Goal: Transaction & Acquisition: Purchase product/service

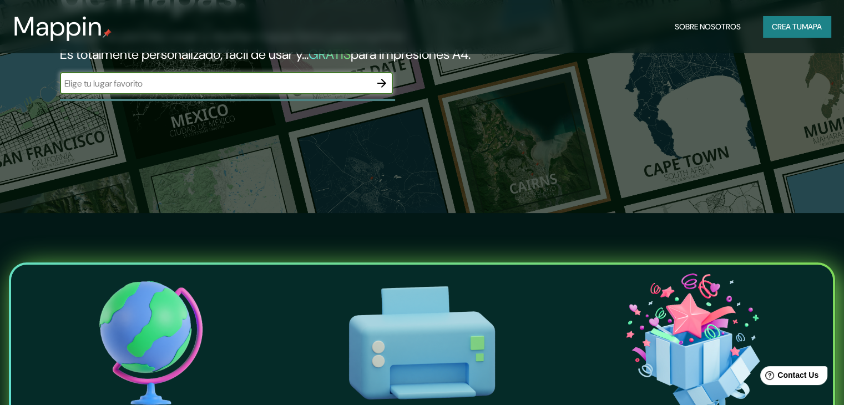
scroll to position [166, 0]
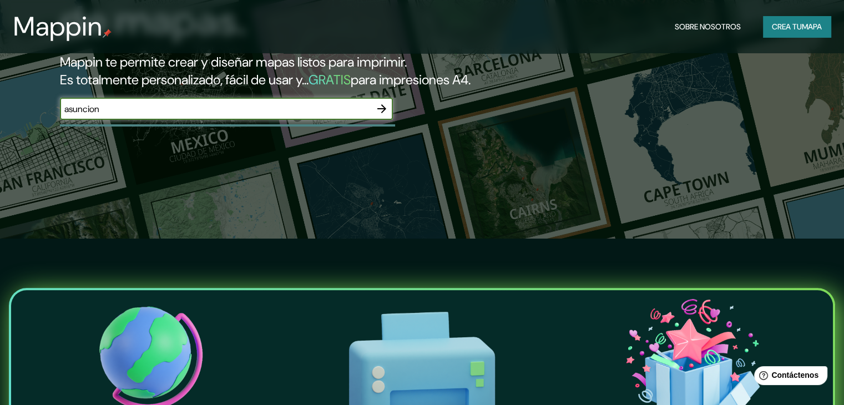
type input "asuncion"
click at [377, 115] on icon "button" at bounding box center [381, 108] width 13 height 13
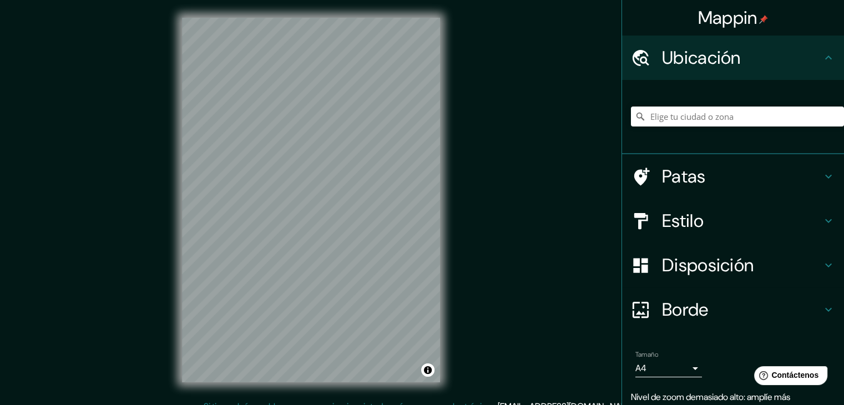
click at [445, 270] on div "© Mapbox © OpenStreetMap Improve this map" at bounding box center [310, 200] width 293 height 400
click at [676, 116] on input "Elige tu ciudad o zona" at bounding box center [737, 117] width 213 height 20
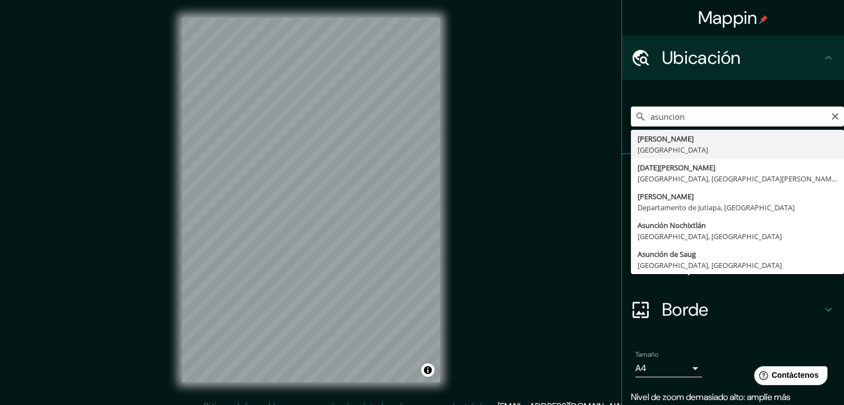
type input "Asunción, Paraguay"
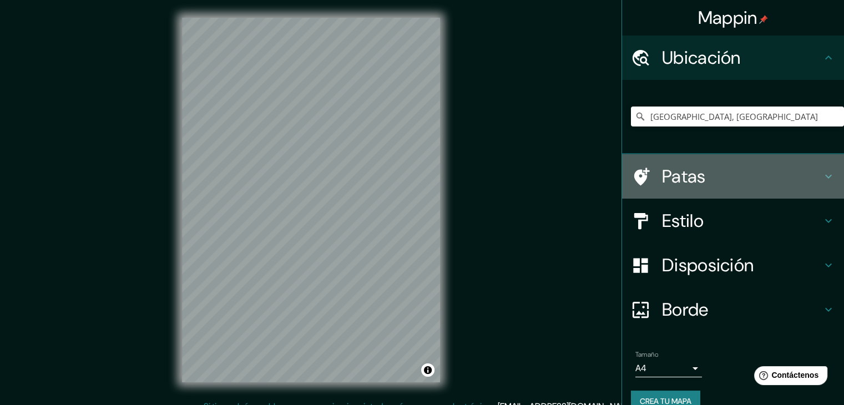
click at [685, 174] on font "Patas" at bounding box center [684, 176] width 44 height 23
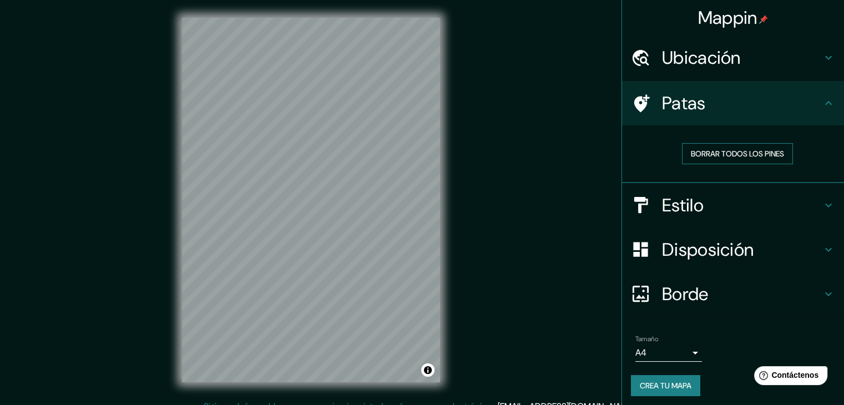
click at [756, 151] on font "Borrar todos los pines" at bounding box center [737, 154] width 93 height 10
click at [671, 208] on font "Estilo" at bounding box center [683, 205] width 42 height 23
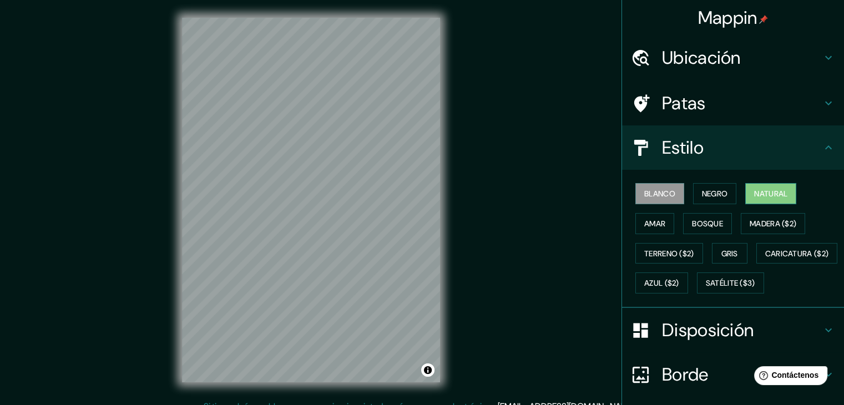
click at [765, 191] on font "Natural" at bounding box center [770, 194] width 33 height 10
click at [709, 222] on font "Bosque" at bounding box center [707, 224] width 31 height 10
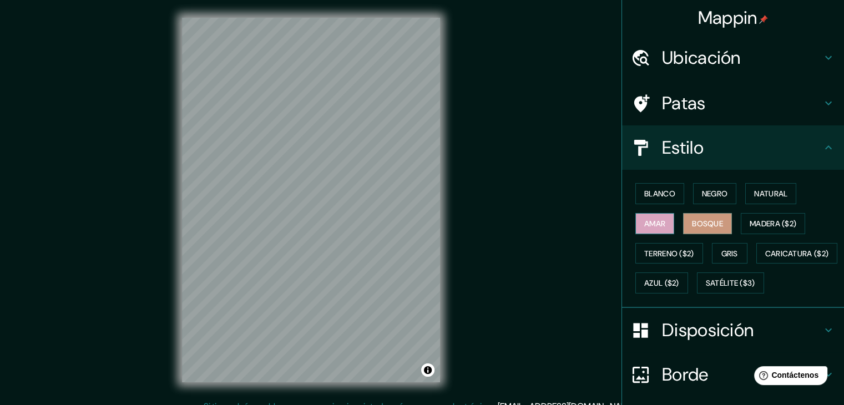
click at [650, 222] on font "Amar" at bounding box center [654, 224] width 21 height 10
click at [770, 220] on font "Madera ($2)" at bounding box center [773, 224] width 47 height 10
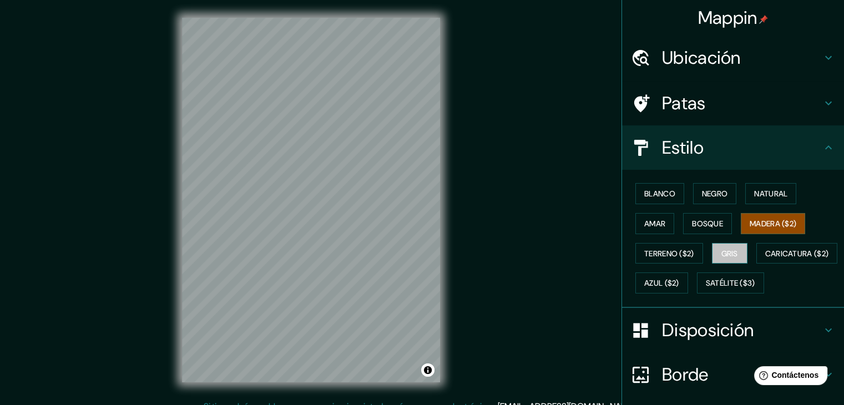
click at [721, 249] on font "Gris" at bounding box center [729, 254] width 17 height 10
click at [768, 191] on font "Natural" at bounding box center [770, 194] width 33 height 10
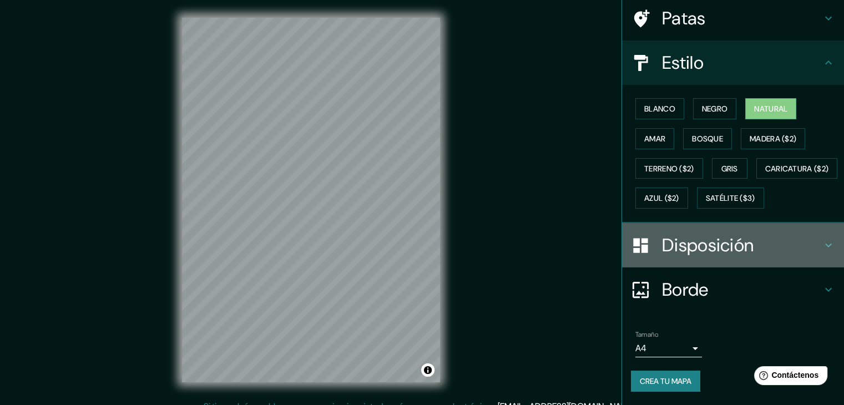
click at [726, 252] on font "Disposición" at bounding box center [708, 245] width 92 height 23
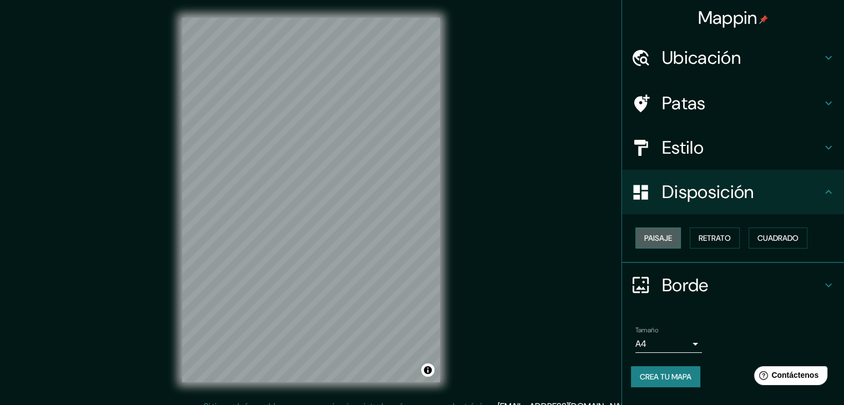
click at [675, 240] on button "Paisaje" at bounding box center [657, 237] width 45 height 21
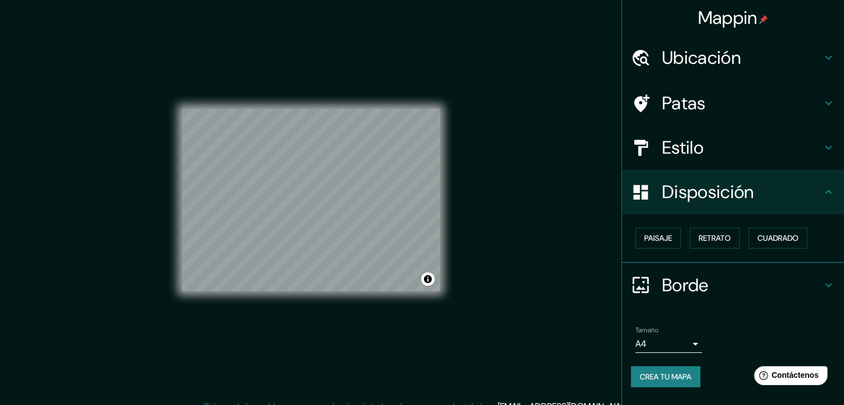
click at [742, 238] on div "Paisaje Retrato Cuadrado" at bounding box center [737, 238] width 213 height 30
click at [739, 239] on button "Retrato" at bounding box center [715, 237] width 50 height 21
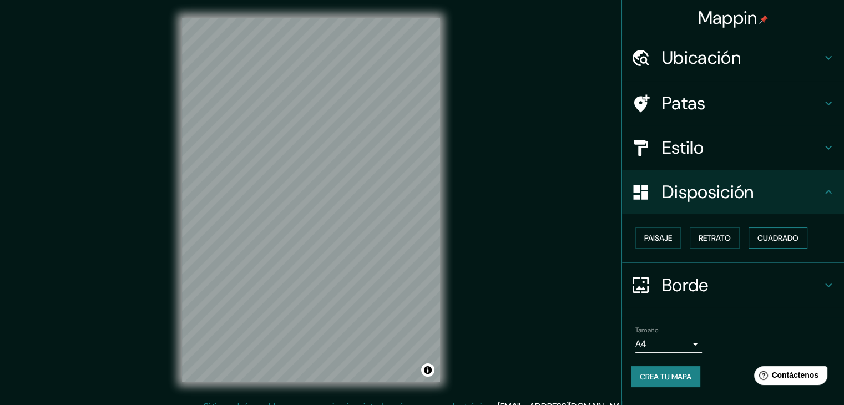
click at [790, 235] on font "Cuadrado" at bounding box center [777, 238] width 41 height 10
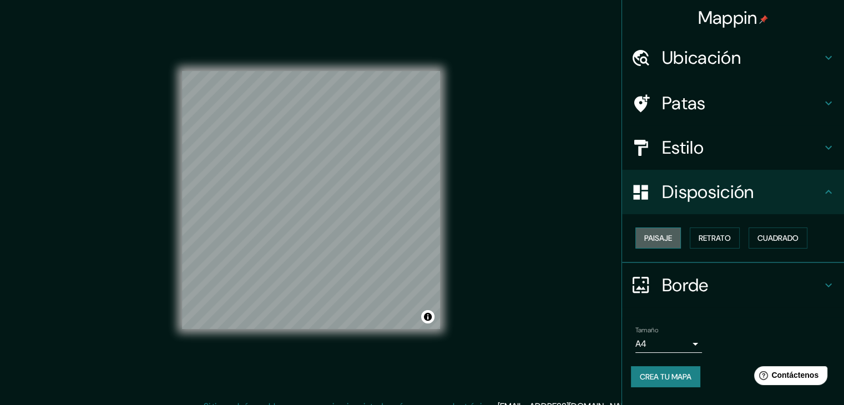
click at [674, 239] on button "Paisaje" at bounding box center [657, 237] width 45 height 21
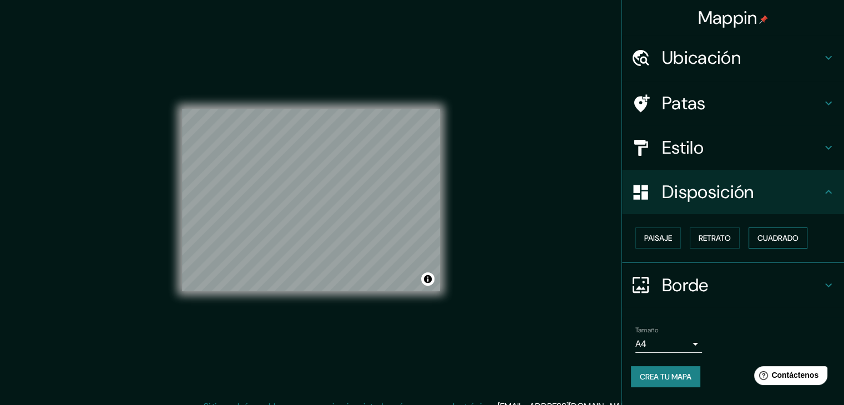
click at [766, 236] on font "Cuadrado" at bounding box center [777, 238] width 41 height 10
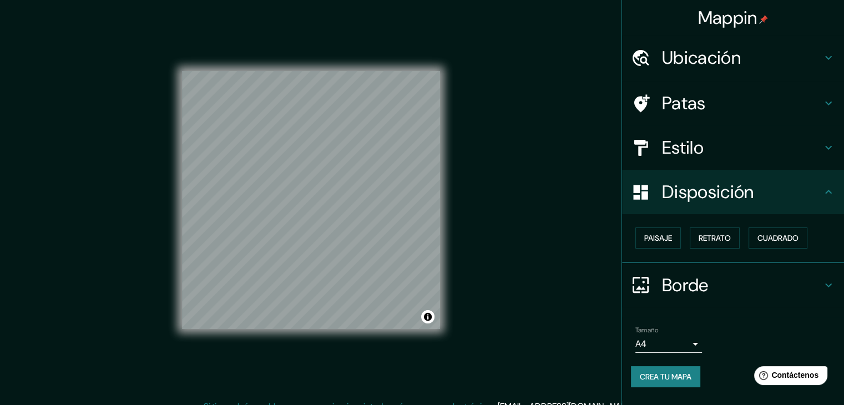
click at [641, 279] on icon at bounding box center [640, 284] width 19 height 19
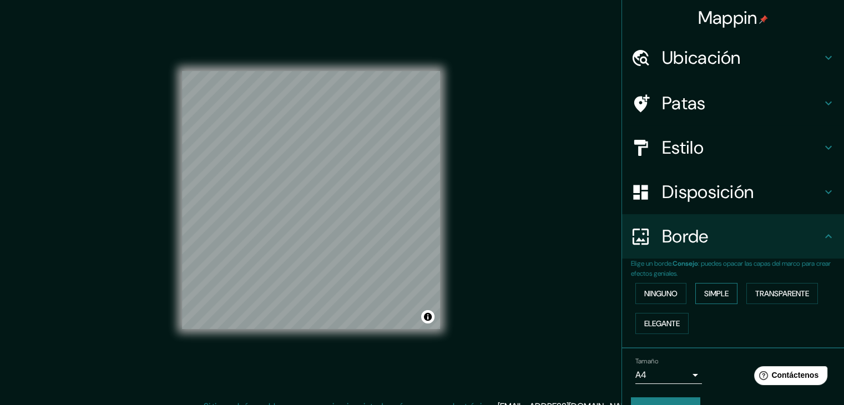
click at [726, 292] on button "Simple" at bounding box center [716, 293] width 42 height 21
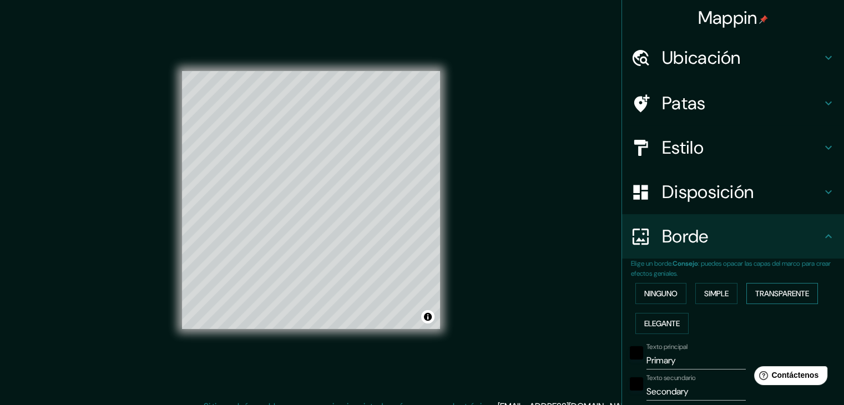
click at [775, 289] on font "Transparente" at bounding box center [782, 294] width 54 height 10
click at [642, 315] on button "Elegante" at bounding box center [661, 323] width 53 height 21
click at [650, 297] on font "Ninguno" at bounding box center [660, 294] width 33 height 10
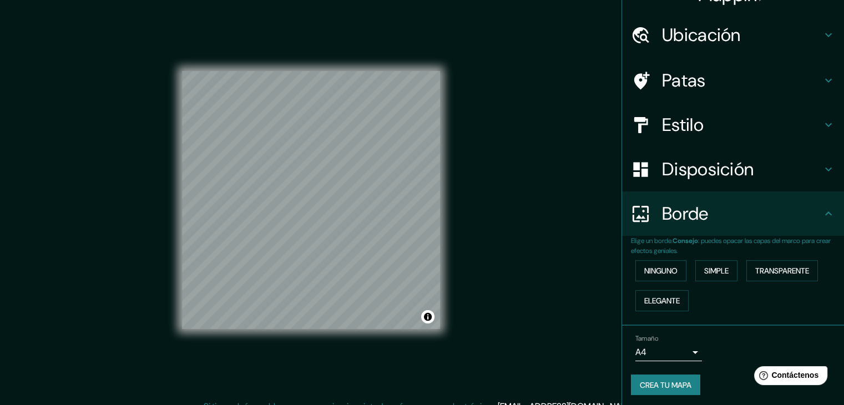
scroll to position [25, 0]
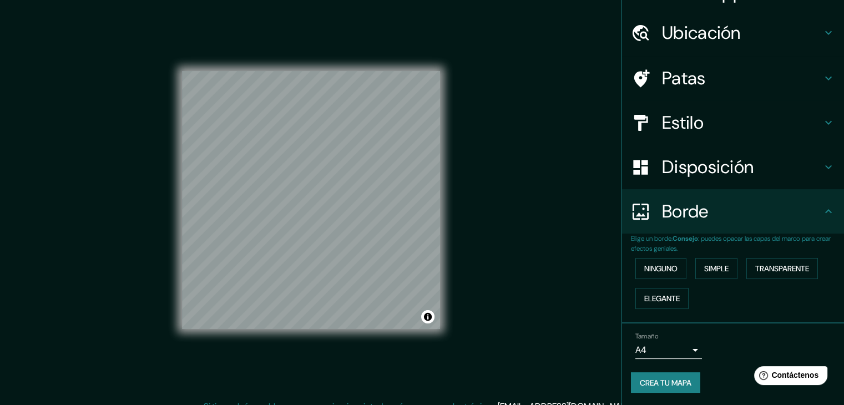
click at [677, 348] on body "Mappin Ubicación Asunción, Paraguay Patas Estilo Disposición Borde Elige un bor…" at bounding box center [422, 202] width 844 height 405
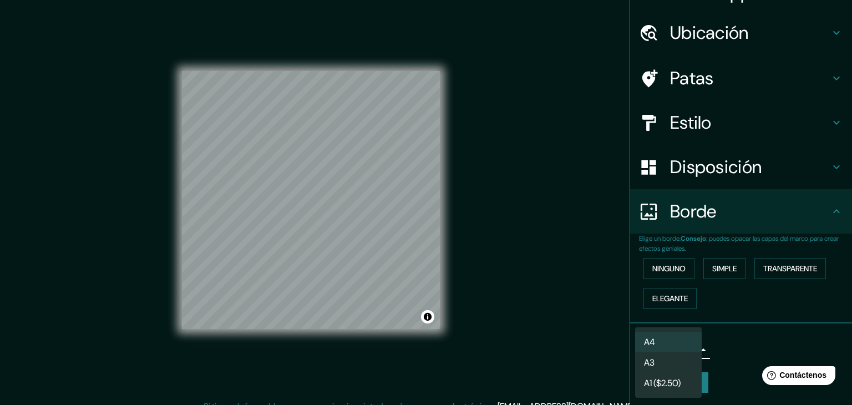
click at [681, 362] on li "A3" at bounding box center [668, 362] width 67 height 21
type input "a4"
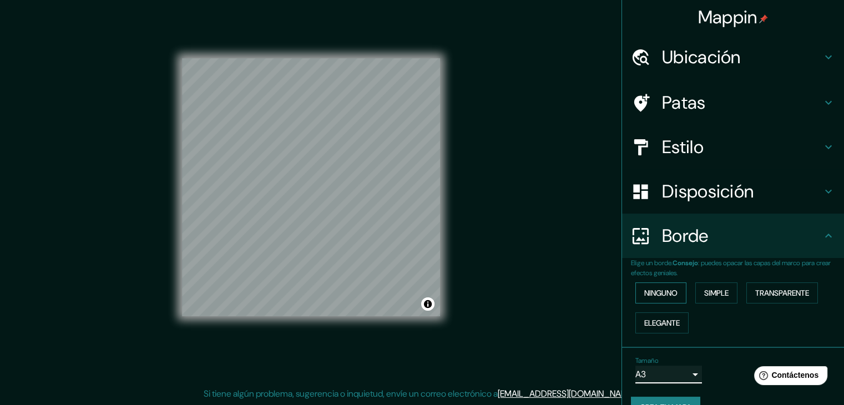
scroll to position [0, 0]
click at [704, 54] on font "Ubicación" at bounding box center [701, 57] width 79 height 23
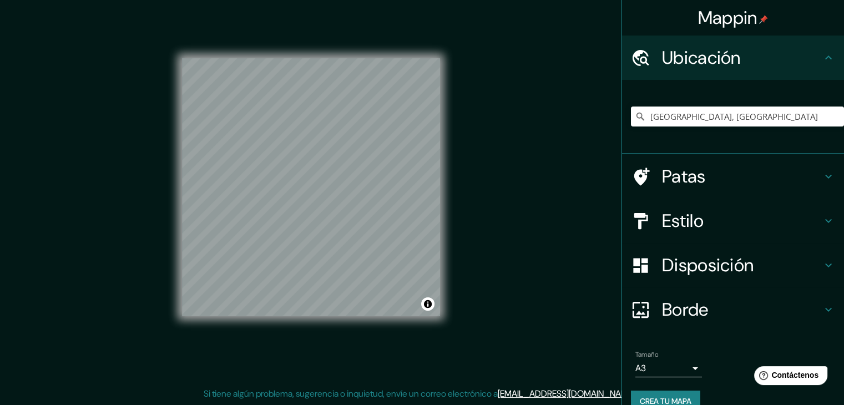
click at [677, 180] on font "Patas" at bounding box center [684, 176] width 44 height 23
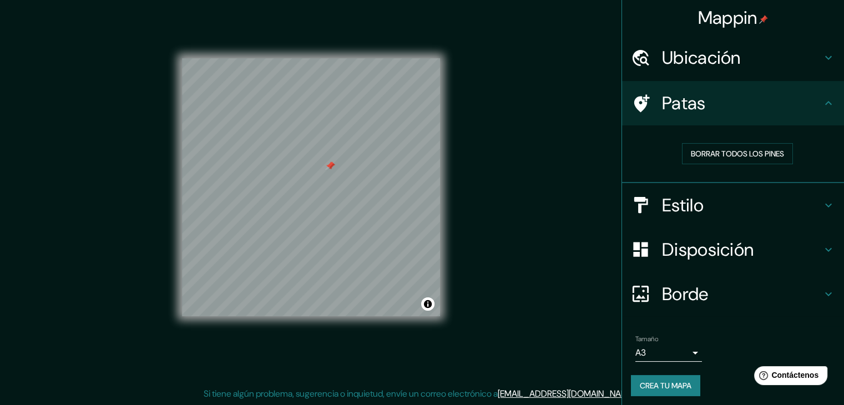
click at [328, 168] on div at bounding box center [330, 165] width 9 height 9
click at [328, 168] on div at bounding box center [329, 165] width 9 height 9
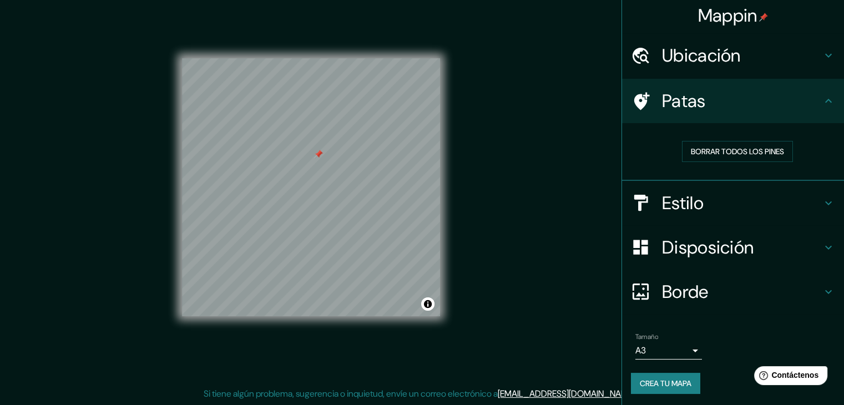
scroll to position [3, 0]
click at [663, 113] on div "Patas" at bounding box center [733, 100] width 222 height 44
click at [647, 202] on div at bounding box center [646, 202] width 31 height 19
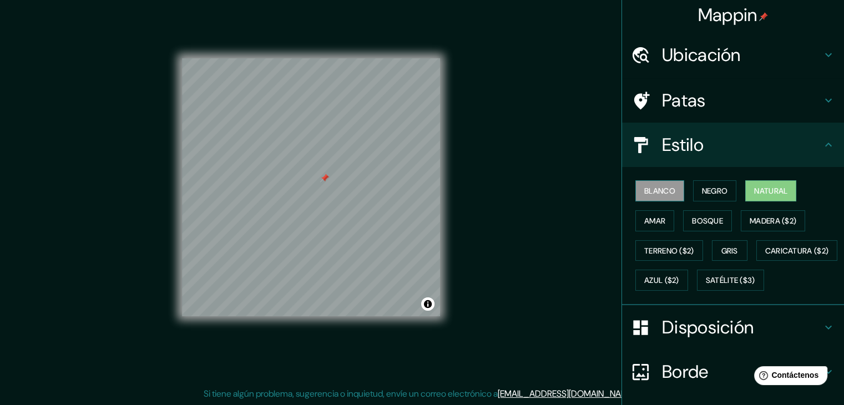
click at [664, 191] on font "Blanco" at bounding box center [659, 191] width 31 height 10
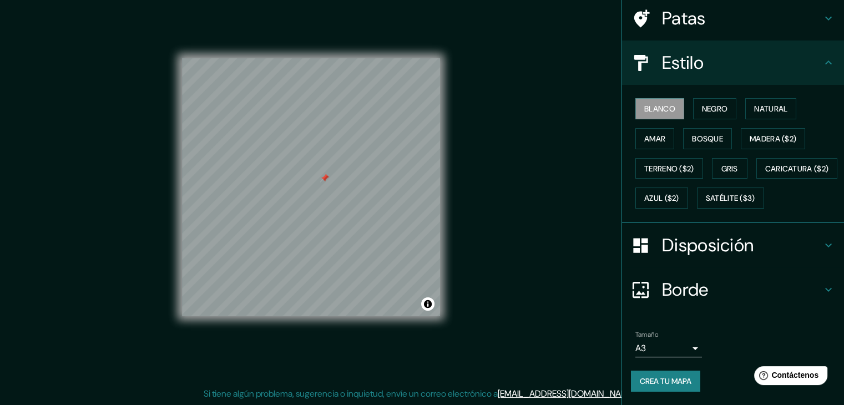
scroll to position [112, 0]
click at [665, 386] on font "Crea tu mapa" at bounding box center [666, 381] width 52 height 14
click at [695, 282] on font "Borde" at bounding box center [685, 289] width 47 height 23
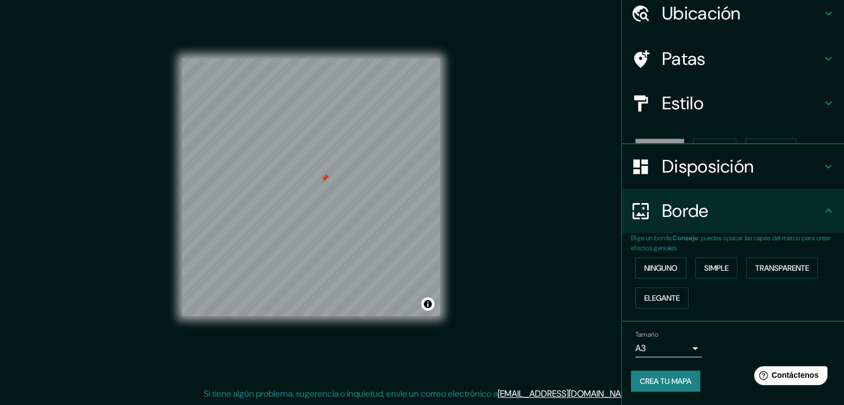
scroll to position [25, 0]
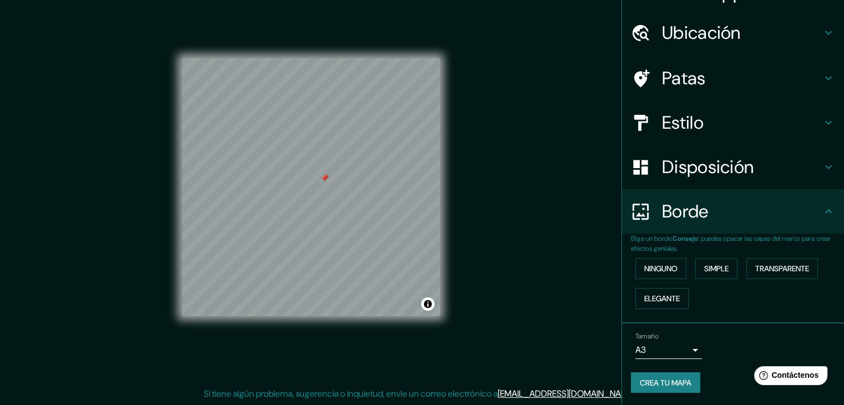
click at [662, 378] on font "Crea tu mapa" at bounding box center [666, 383] width 52 height 10
click at [721, 266] on font "Simple" at bounding box center [716, 269] width 24 height 10
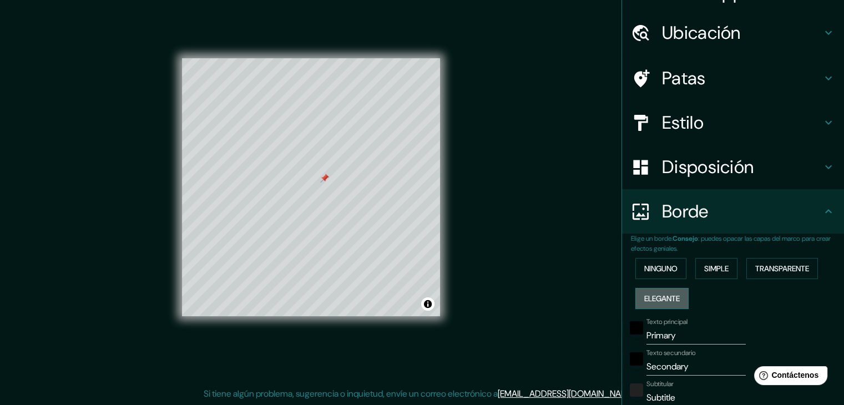
click at [670, 297] on font "Elegante" at bounding box center [662, 298] width 36 height 10
click at [720, 261] on font "Simple" at bounding box center [716, 268] width 24 height 14
click at [768, 268] on font "Transparente" at bounding box center [782, 269] width 54 height 10
click at [743, 83] on h4 "Patas" at bounding box center [742, 78] width 160 height 22
type input "223"
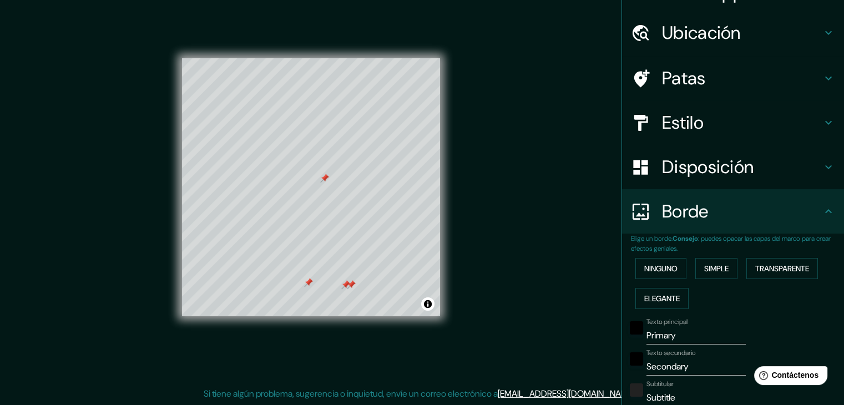
type input "37"
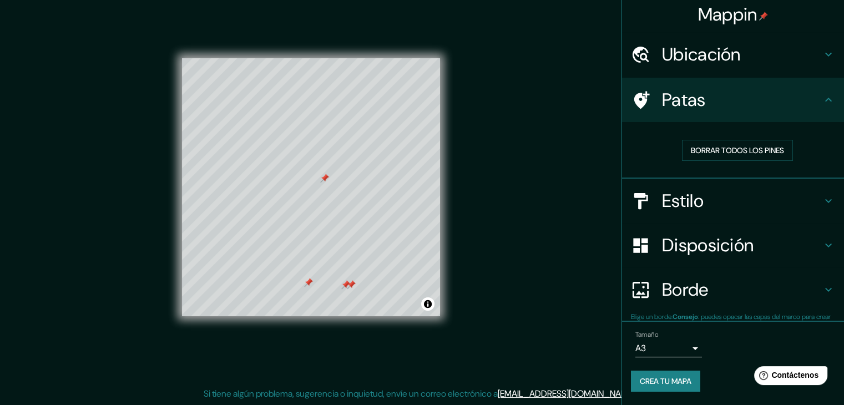
scroll to position [3, 0]
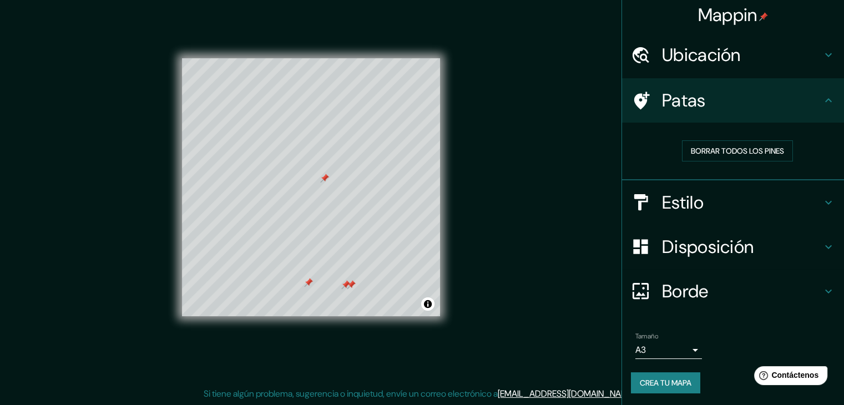
click at [343, 285] on div at bounding box center [345, 284] width 9 height 9
click at [350, 286] on div at bounding box center [351, 284] width 9 height 9
click at [310, 281] on div at bounding box center [308, 282] width 9 height 9
click at [428, 302] on button "Activar o desactivar atribución" at bounding box center [427, 303] width 13 height 13
click at [401, 305] on font "Mejora este mapa" at bounding box center [391, 304] width 56 height 8
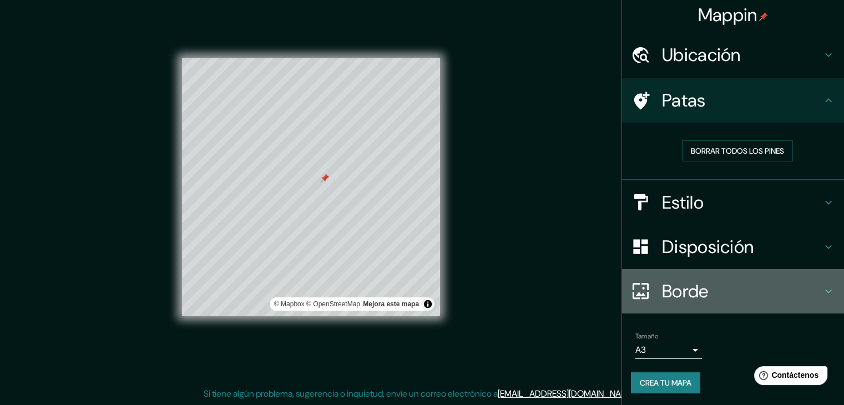
click at [720, 291] on h4 "Borde" at bounding box center [742, 291] width 160 height 22
type input "223"
type input "37"
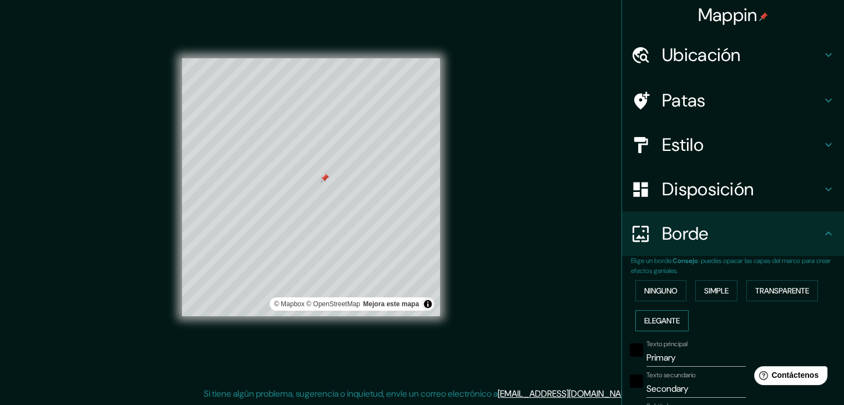
click at [655, 316] on font "Elegante" at bounding box center [662, 321] width 36 height 10
click at [723, 296] on font "Simple" at bounding box center [716, 291] width 24 height 14
click at [771, 293] on font "Transparente" at bounding box center [782, 291] width 54 height 10
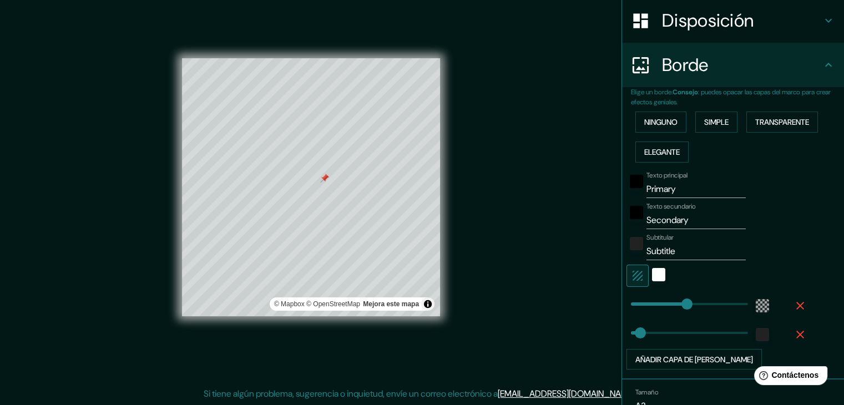
scroll to position [169, 0]
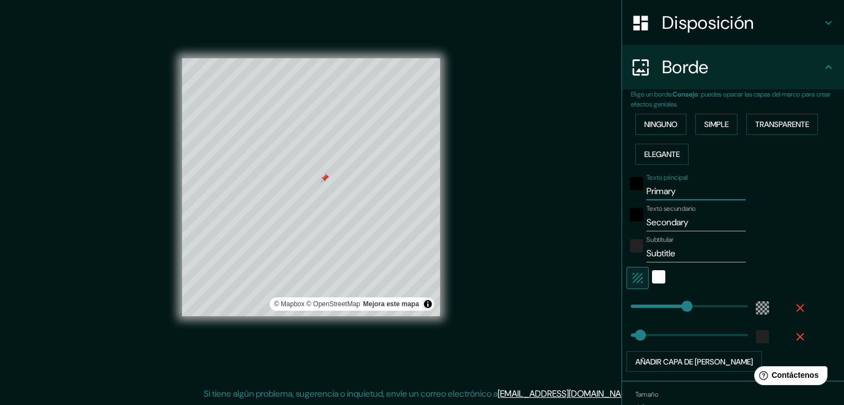
drag, startPoint x: 692, startPoint y: 190, endPoint x: 617, endPoint y: 193, distance: 75.0
click at [622, 193] on div "Elige un borde. Consejo : puedes opacar las capas del marco para crear efectos …" at bounding box center [733, 235] width 222 height 292
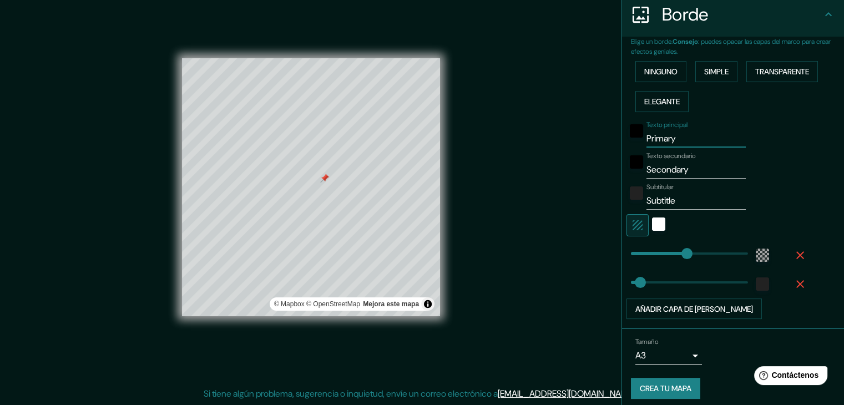
scroll to position [225, 0]
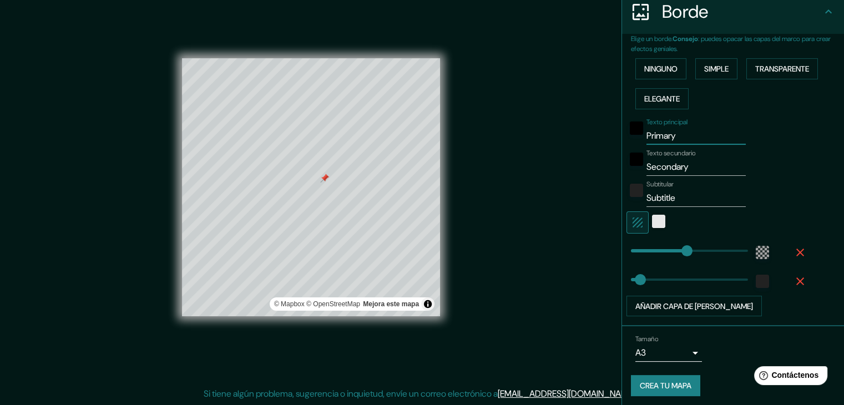
type input "223"
click at [652, 217] on div "blanco" at bounding box center [658, 221] width 13 height 13
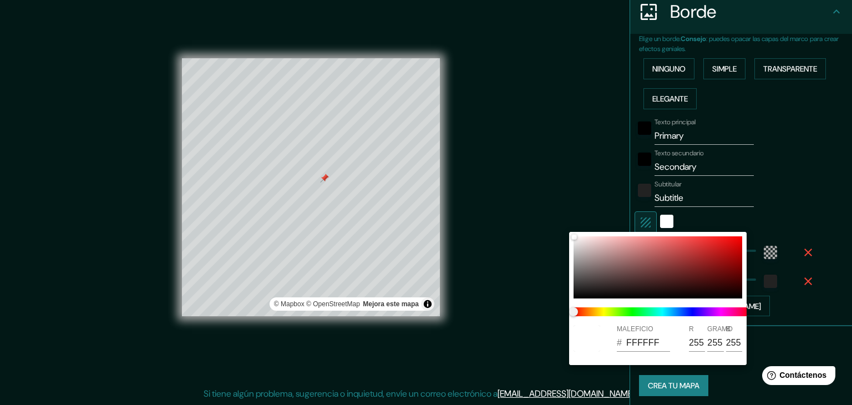
click at [752, 189] on div at bounding box center [426, 202] width 852 height 405
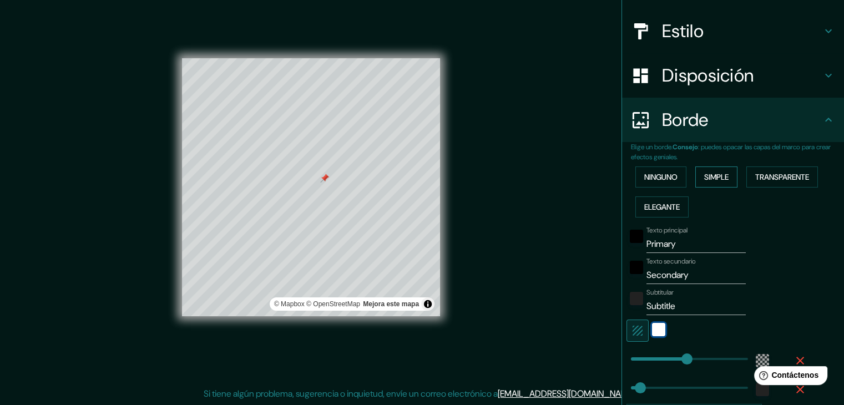
scroll to position [114, 0]
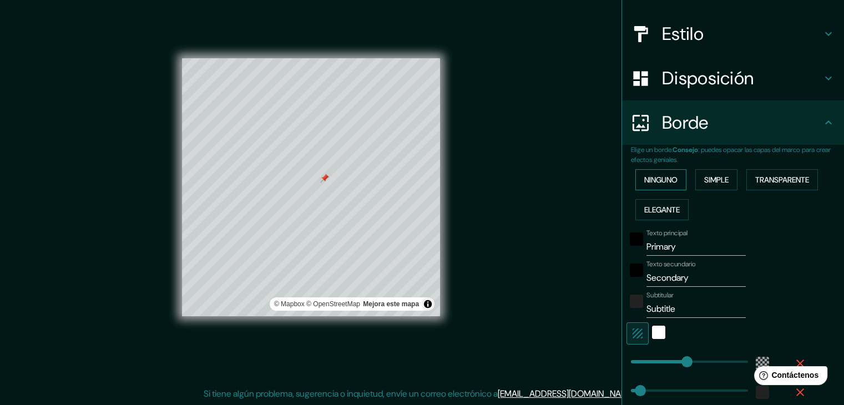
click at [672, 180] on button "Ninguno" at bounding box center [660, 179] width 51 height 21
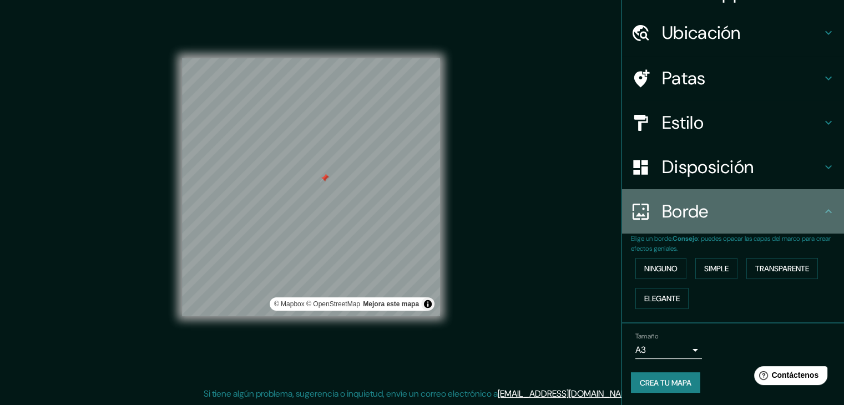
click at [696, 214] on font "Borde" at bounding box center [685, 211] width 47 height 23
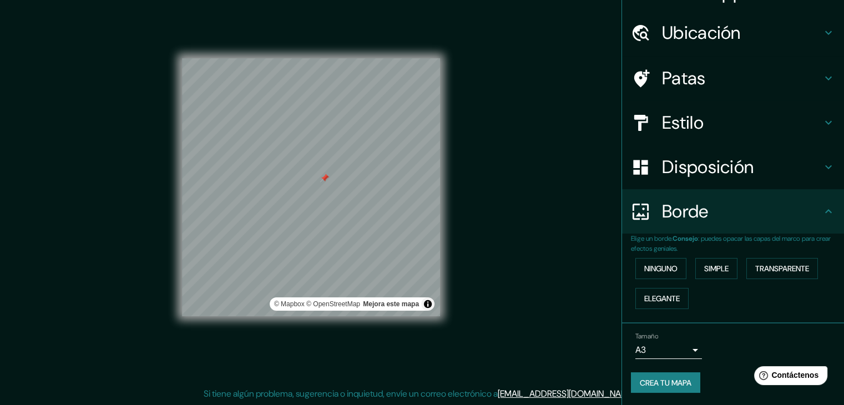
click at [696, 214] on font "Borde" at bounding box center [685, 211] width 47 height 23
click at [704, 271] on font "Simple" at bounding box center [716, 269] width 24 height 10
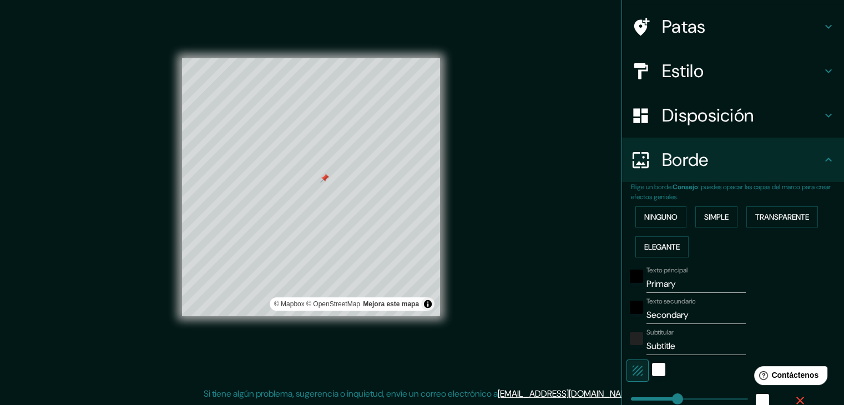
scroll to position [80, 0]
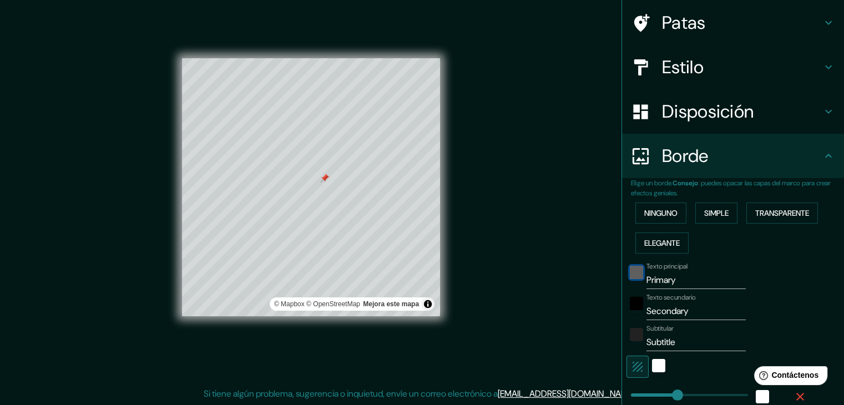
click at [630, 273] on div "negro" at bounding box center [636, 272] width 13 height 13
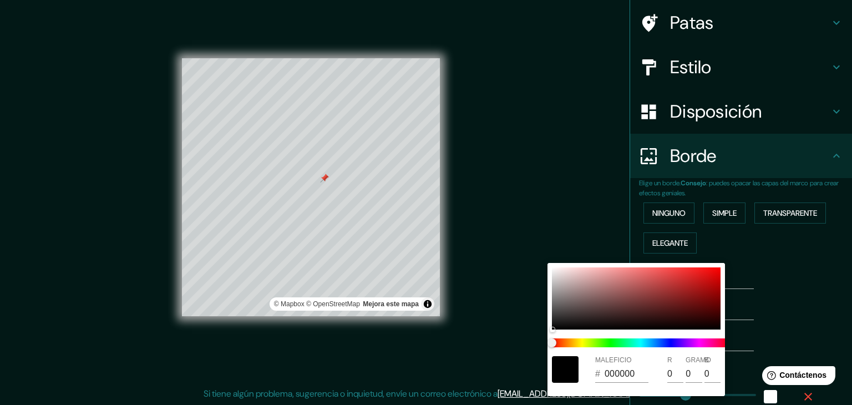
click at [758, 284] on div at bounding box center [426, 202] width 852 height 405
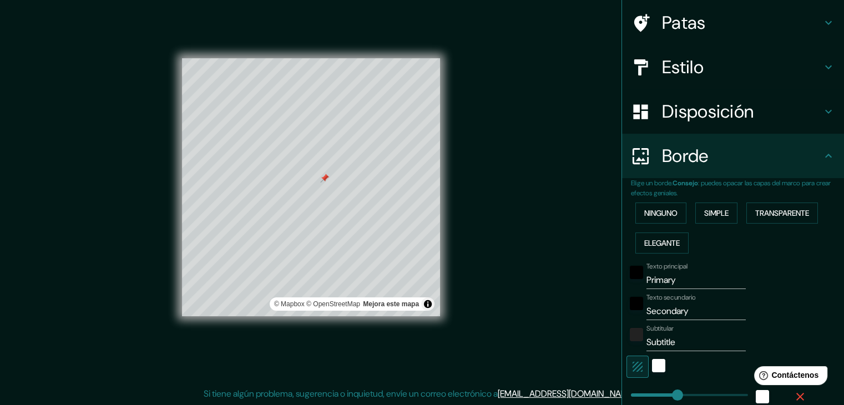
click at [681, 285] on input "Primary" at bounding box center [695, 280] width 99 height 18
click at [763, 282] on div "Texto principal Primary" at bounding box center [717, 275] width 182 height 27
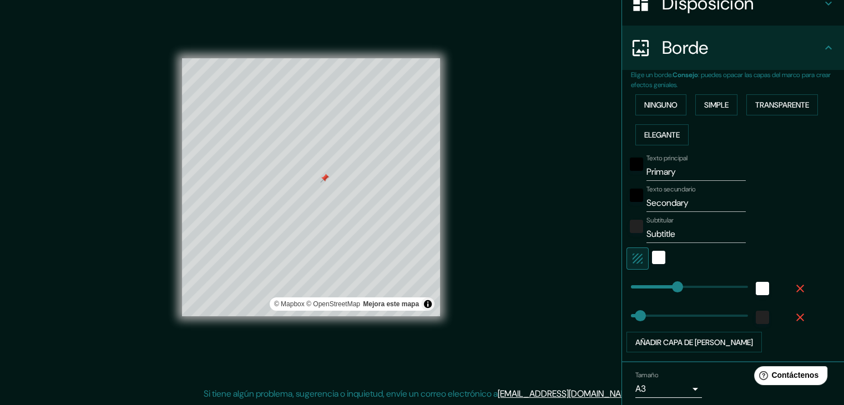
scroll to position [191, 0]
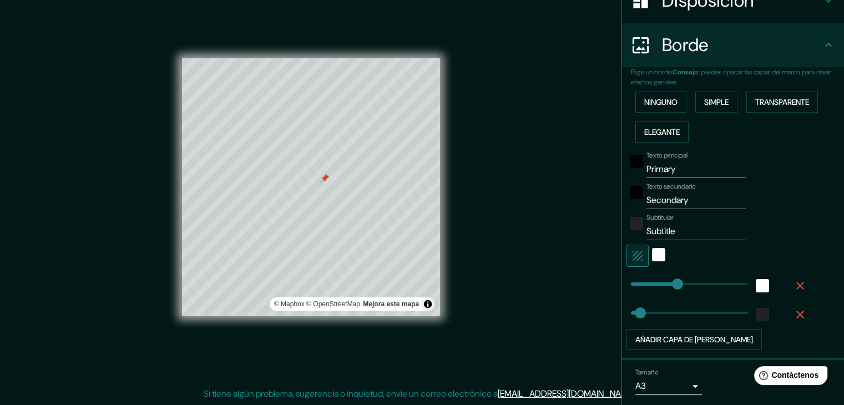
click at [686, 226] on input "Subtitle" at bounding box center [695, 231] width 99 height 18
click at [734, 245] on div at bounding box center [717, 256] width 182 height 22
click at [635, 162] on div at bounding box center [636, 164] width 20 height 27
click at [630, 160] on div "negro" at bounding box center [636, 161] width 13 height 13
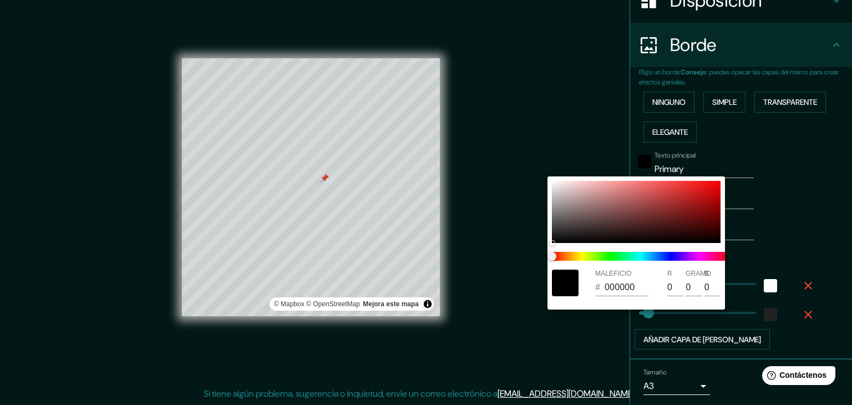
click at [770, 173] on div at bounding box center [426, 202] width 852 height 405
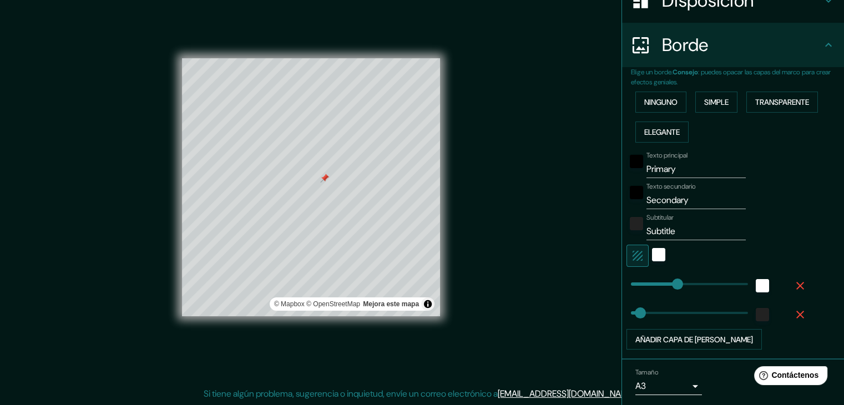
click at [750, 176] on div "Texto principal Primary" at bounding box center [717, 164] width 182 height 27
click at [666, 168] on input "Primary" at bounding box center [695, 169] width 99 height 18
click at [699, 168] on input "Primary" at bounding box center [695, 169] width 99 height 18
click at [630, 161] on div "negro" at bounding box center [636, 161] width 13 height 13
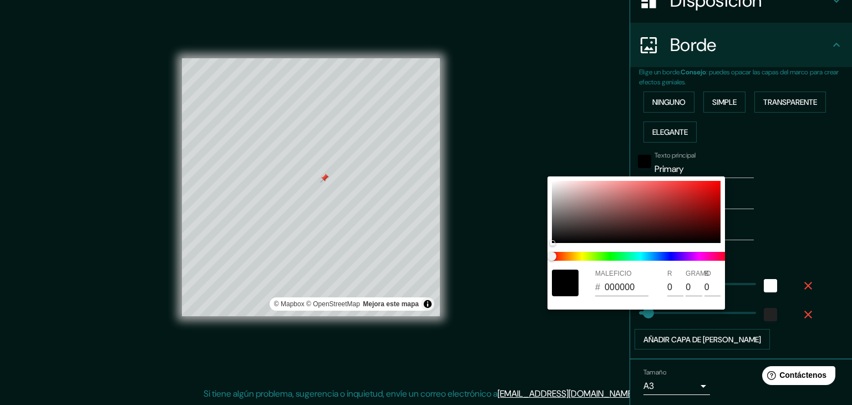
click at [727, 168] on div at bounding box center [426, 202] width 852 height 405
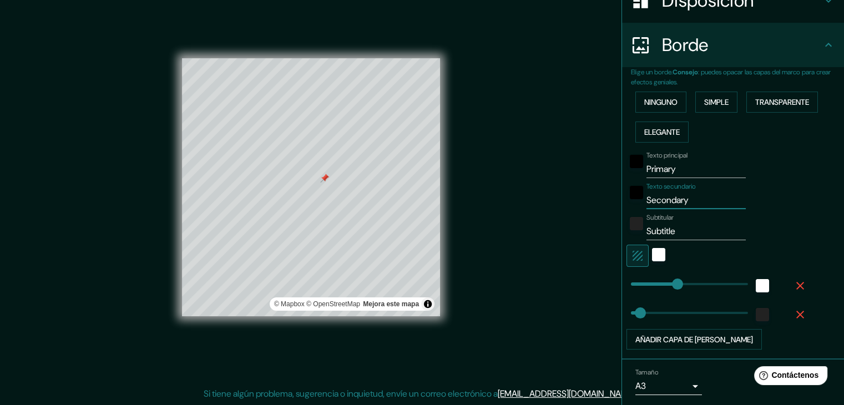
click at [704, 202] on input "Secondary" at bounding box center [695, 200] width 99 height 18
click at [652, 254] on div "blanco" at bounding box center [658, 254] width 13 height 13
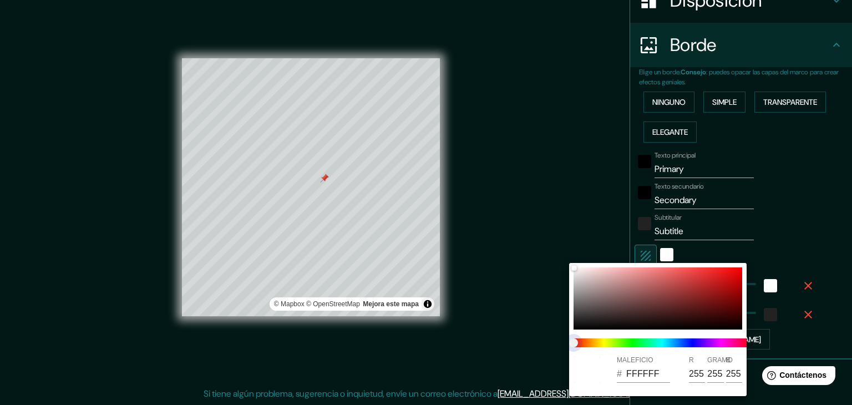
drag, startPoint x: 577, startPoint y: 342, endPoint x: 686, endPoint y: 340, distance: 108.8
click at [686, 340] on span at bounding box center [663, 342] width 178 height 9
click at [667, 340] on span at bounding box center [663, 342] width 178 height 9
drag, startPoint x: 578, startPoint y: 340, endPoint x: 731, endPoint y: 297, distance: 158.8
click at [618, 338] on span at bounding box center [663, 342] width 178 height 9
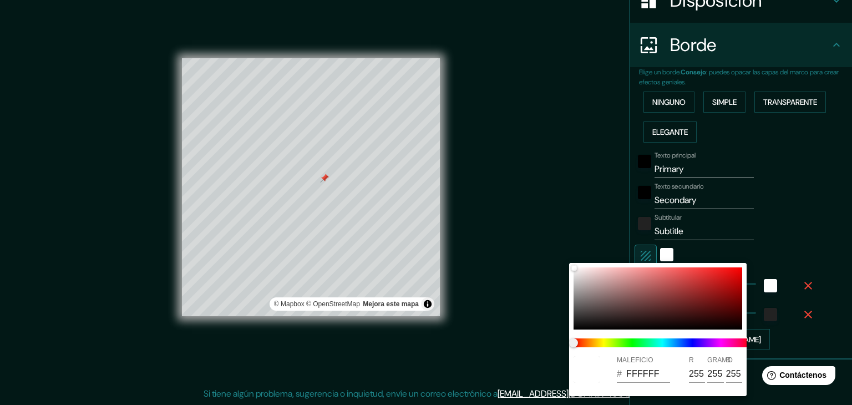
drag, startPoint x: 838, startPoint y: 205, endPoint x: 806, endPoint y: 234, distance: 43.2
click at [838, 206] on div at bounding box center [426, 202] width 852 height 405
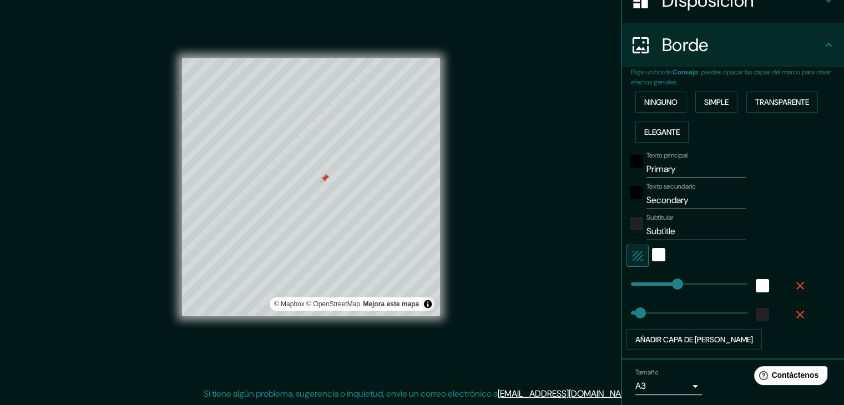
click at [752, 245] on div at bounding box center [717, 256] width 182 height 22
click at [657, 255] on div at bounding box center [659, 256] width 20 height 22
click at [652, 256] on div "blanco" at bounding box center [658, 254] width 13 height 13
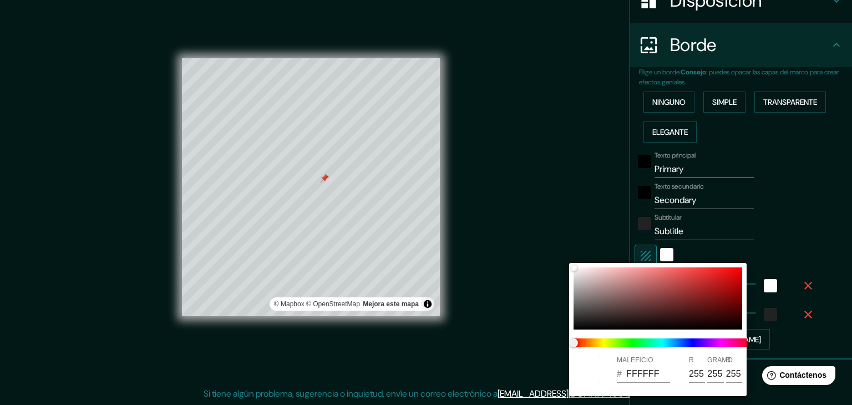
click at [736, 251] on div at bounding box center [426, 202] width 852 height 405
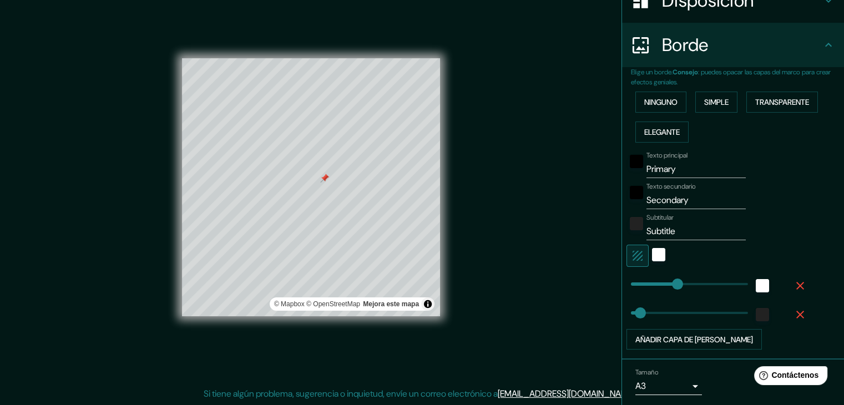
click at [631, 253] on icon "button" at bounding box center [637, 255] width 13 height 13
click at [635, 250] on icon "button" at bounding box center [637, 255] width 13 height 13
click at [632, 251] on icon "button" at bounding box center [637, 255] width 13 height 13
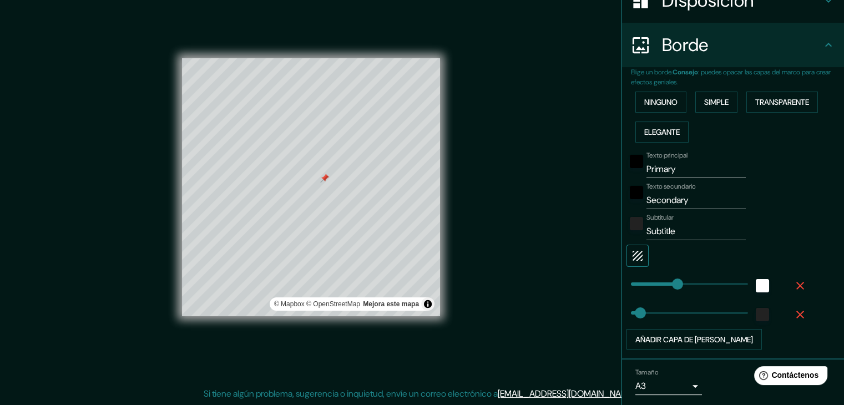
click at [632, 251] on icon "button" at bounding box center [637, 255] width 13 height 13
click at [632, 256] on icon "button" at bounding box center [637, 256] width 10 height 10
type input "37"
click at [770, 247] on div at bounding box center [717, 256] width 182 height 22
type input "5"
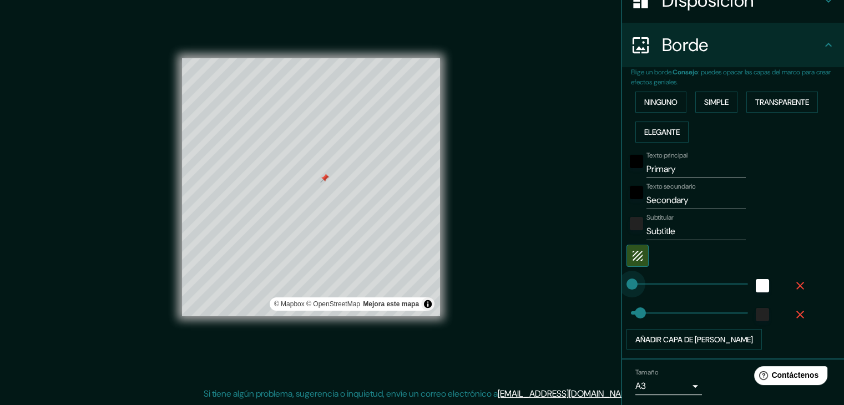
drag, startPoint x: 669, startPoint y: 281, endPoint x: 624, endPoint y: 281, distance: 44.9
type input "37"
type input "23"
type input "0"
drag, startPoint x: 632, startPoint y: 315, endPoint x: 622, endPoint y: 315, distance: 10.5
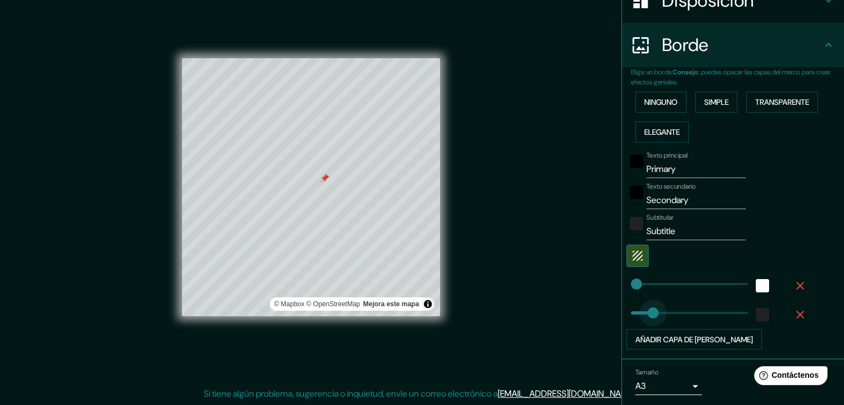
type input "98"
drag, startPoint x: 622, startPoint y: 313, endPoint x: 647, endPoint y: 312, distance: 25.0
type input "0"
drag, startPoint x: 608, startPoint y: 311, endPoint x: 595, endPoint y: 310, distance: 13.4
type input "102"
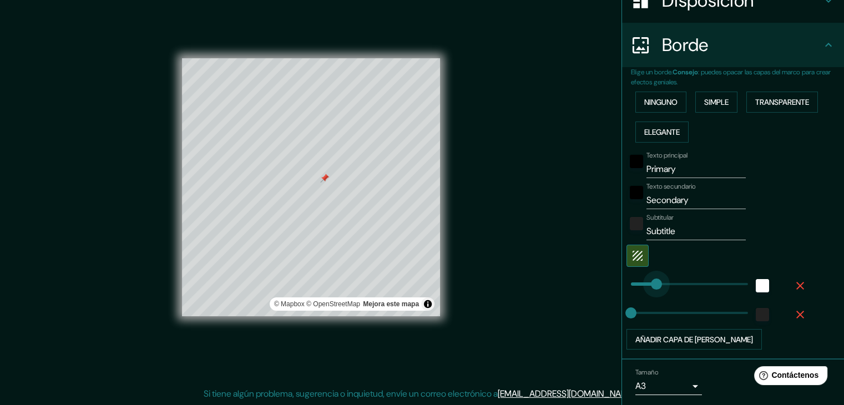
drag, startPoint x: 631, startPoint y: 285, endPoint x: 648, endPoint y: 281, distance: 17.0
type input "0"
drag, startPoint x: 646, startPoint y: 280, endPoint x: 583, endPoint y: 278, distance: 63.3
click at [788, 240] on div "Texto principal Primary Texto secundario Secondary Subtitular Subtitle Añadir c…" at bounding box center [720, 248] width 178 height 203
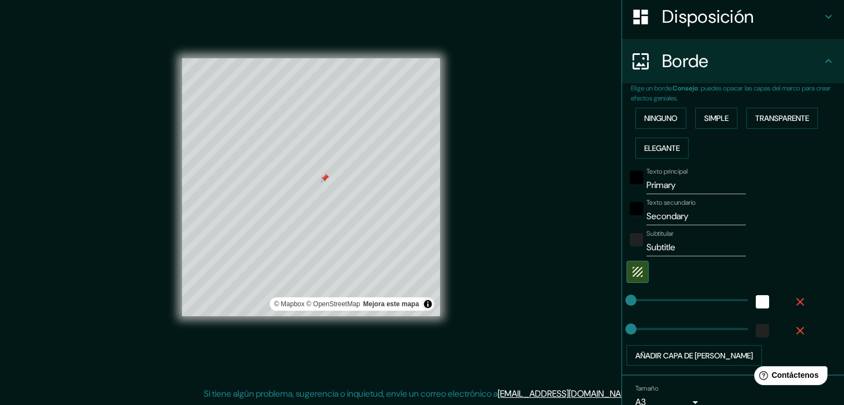
scroll to position [172, 0]
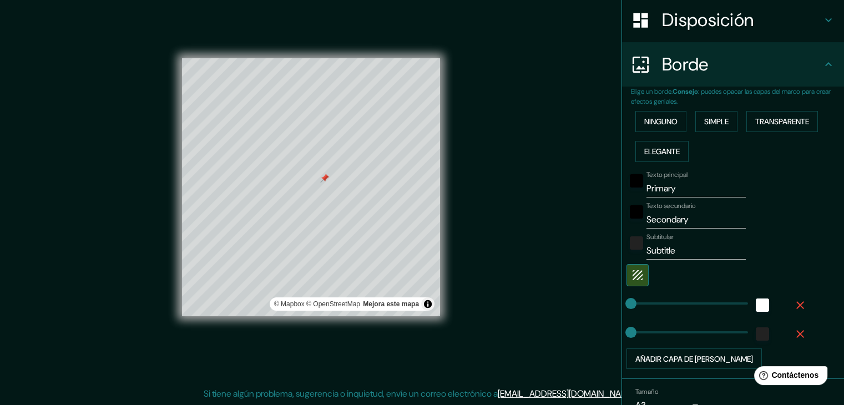
click at [666, 250] on input "Subtitle" at bounding box center [695, 251] width 99 height 18
drag, startPoint x: 677, startPoint y: 250, endPoint x: 623, endPoint y: 250, distance: 54.4
click at [626, 250] on div "Subtitular Subtitle" at bounding box center [717, 246] width 182 height 27
click at [741, 236] on div "Subtitular Subtitle" at bounding box center [717, 246] width 182 height 27
drag, startPoint x: 675, startPoint y: 187, endPoint x: 620, endPoint y: 190, distance: 55.0
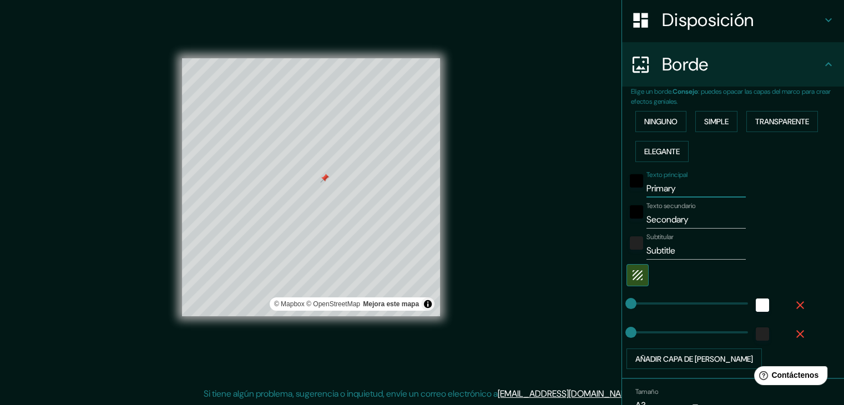
click at [626, 190] on div "Texto principal Primary" at bounding box center [717, 184] width 182 height 27
click at [672, 219] on input "Secondary" at bounding box center [695, 220] width 99 height 18
drag, startPoint x: 698, startPoint y: 219, endPoint x: 637, endPoint y: 219, distance: 60.5
click at [646, 219] on input "Secondary" at bounding box center [695, 220] width 99 height 18
drag, startPoint x: 687, startPoint y: 256, endPoint x: 628, endPoint y: 251, distance: 59.1
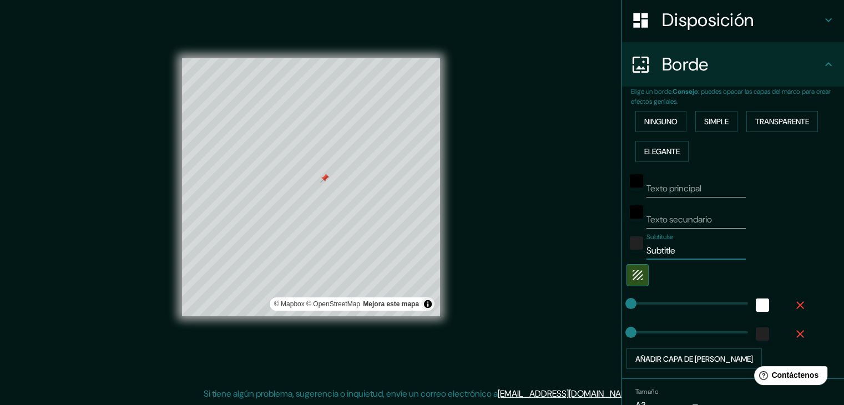
click at [628, 251] on div "Subtitular Subtitle" at bounding box center [717, 246] width 182 height 27
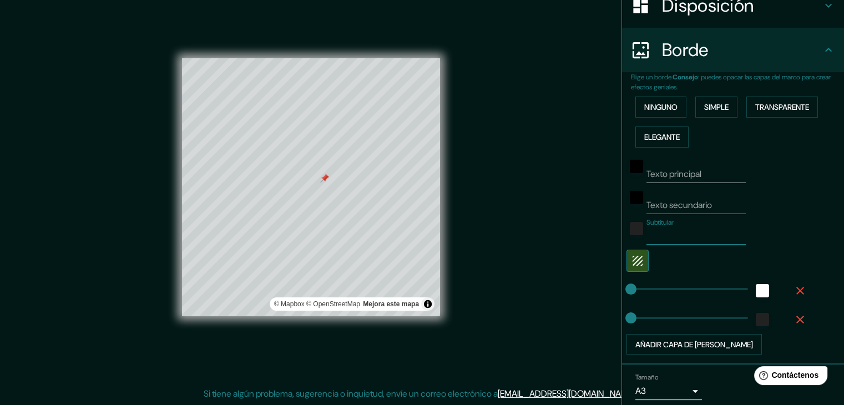
scroll to position [227, 0]
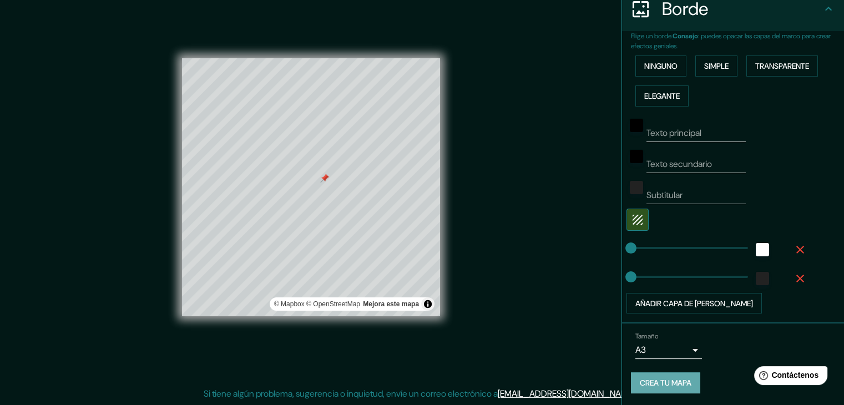
click at [659, 384] on font "Crea tu mapa" at bounding box center [666, 383] width 52 height 10
type input "14"
type input "25"
type input "12"
click at [659, 376] on font "Crea tu mapa" at bounding box center [666, 383] width 52 height 14
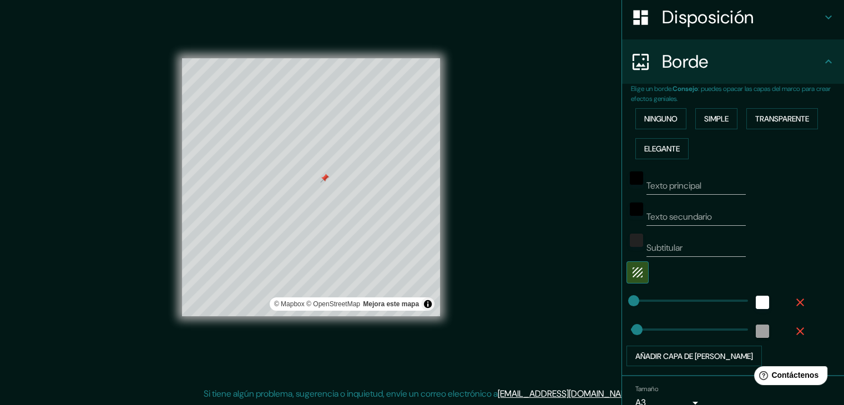
scroll to position [172, 0]
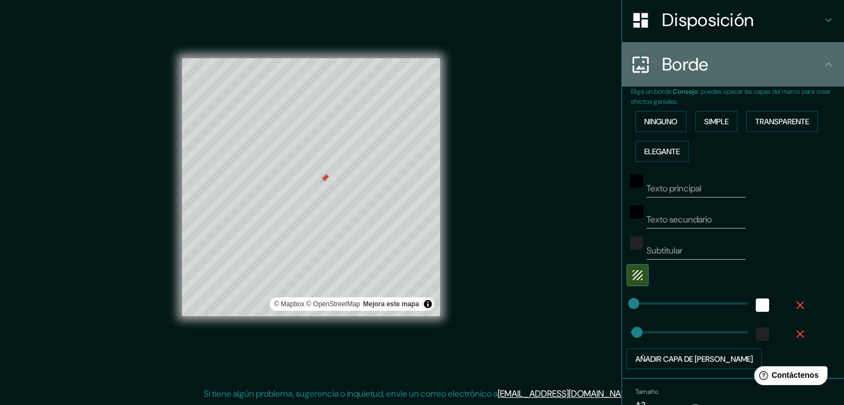
click at [715, 70] on h4 "Borde" at bounding box center [742, 64] width 160 height 22
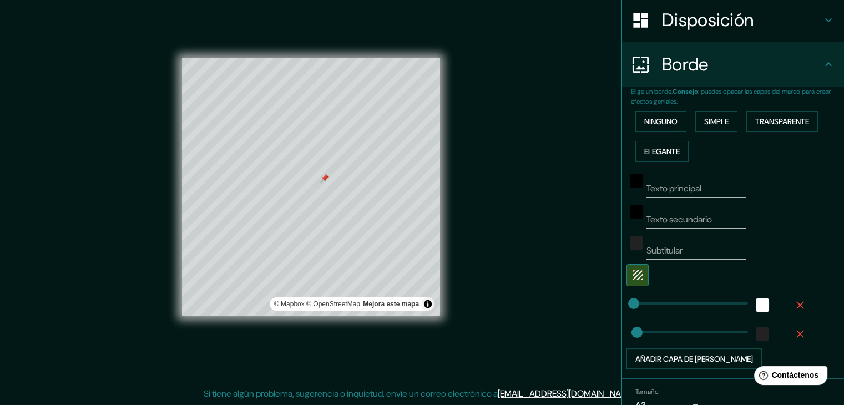
click at [757, 74] on h4 "Borde" at bounding box center [742, 64] width 160 height 22
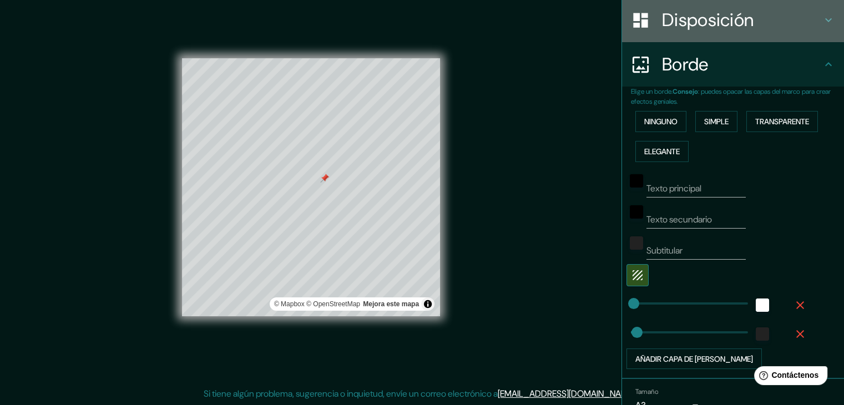
click at [782, 29] on h4 "Disposición" at bounding box center [742, 20] width 160 height 22
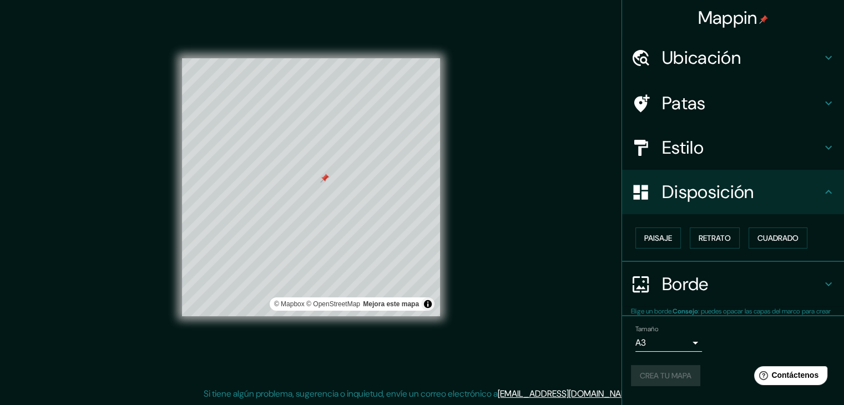
scroll to position [0, 0]
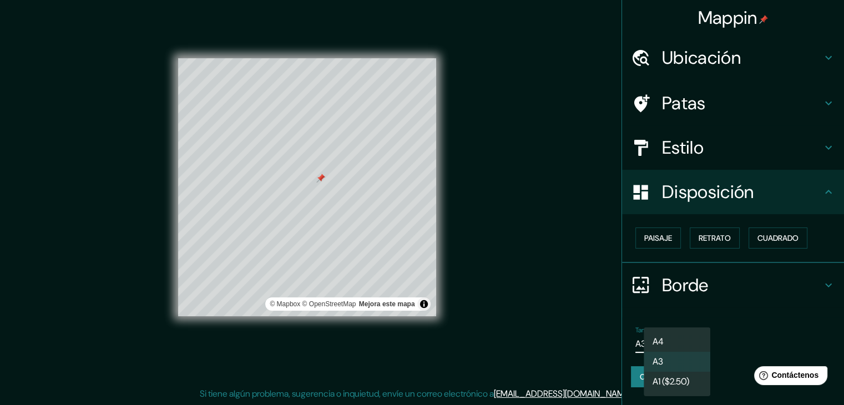
click at [669, 347] on body "Mappin Ubicación Asunción, Paraguay Patas Estilo Disposición Paisaje Retrato Cu…" at bounding box center [422, 189] width 844 height 405
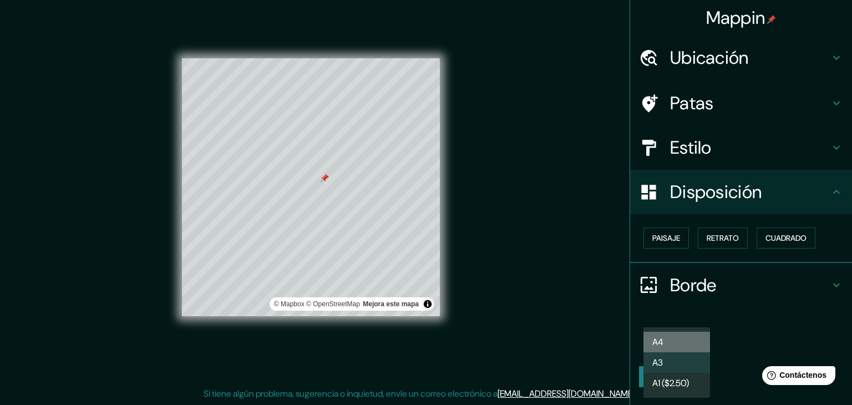
click at [680, 344] on li "A4" at bounding box center [677, 342] width 67 height 21
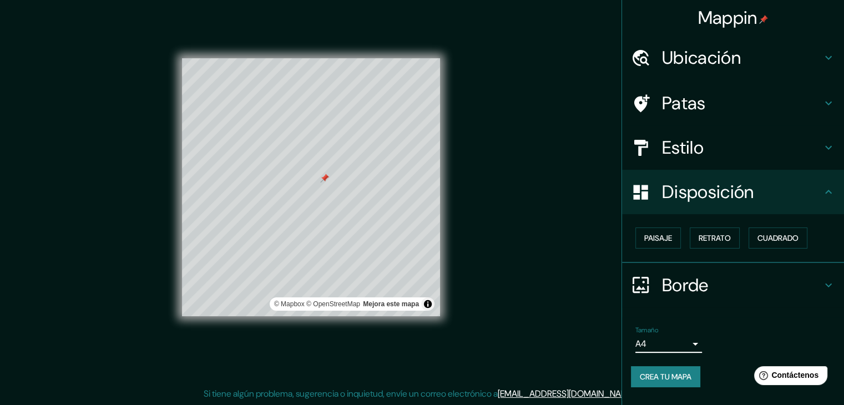
click at [746, 342] on div "Tamaño A4 single" at bounding box center [733, 340] width 204 height 36
click at [674, 378] on font "Crea tu mapa" at bounding box center [666, 377] width 52 height 10
click at [743, 333] on div "Tamaño A4 single" at bounding box center [733, 340] width 204 height 36
click at [644, 338] on body "Mappin Ubicación Asunción, Paraguay Patas Estilo Disposición Paisaje Retrato Cu…" at bounding box center [422, 189] width 844 height 405
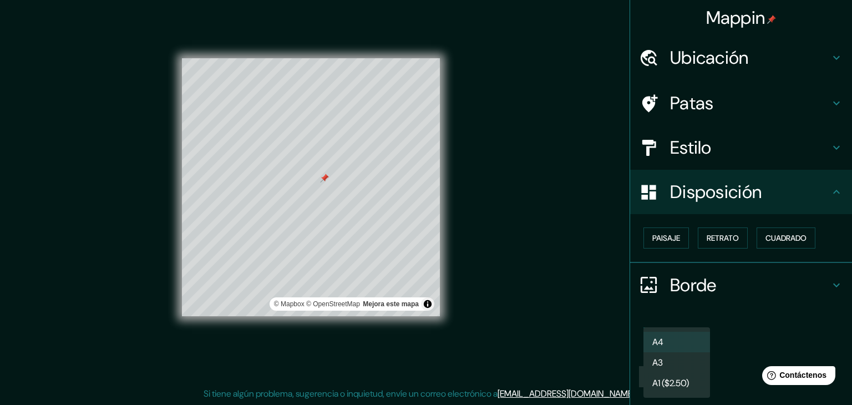
click at [674, 361] on li "A3" at bounding box center [677, 362] width 67 height 21
type input "a4"
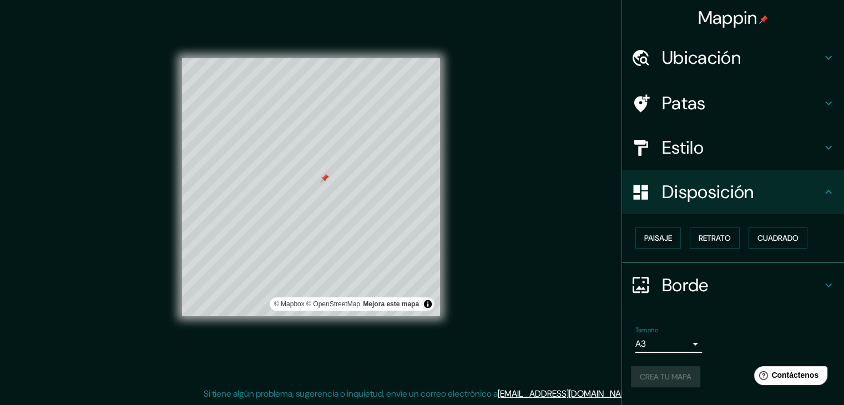
click at [684, 376] on div "Crea tu mapa" at bounding box center [733, 376] width 204 height 21
click at [721, 333] on div "Tamaño A3 a4" at bounding box center [733, 340] width 204 height 36
click at [707, 360] on div "Tamaño A3 a4 Crea tu mapa" at bounding box center [733, 359] width 204 height 74
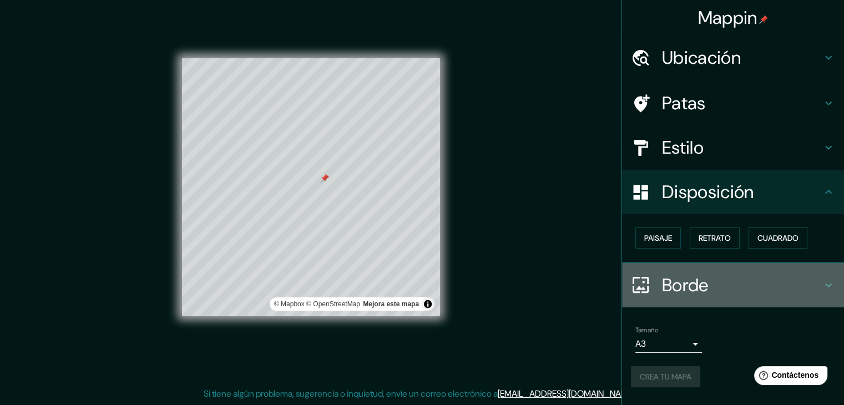
click at [701, 298] on div "Borde" at bounding box center [733, 285] width 222 height 44
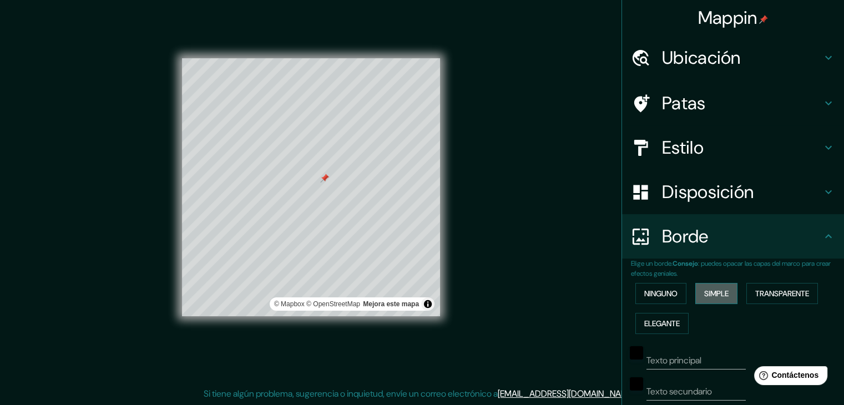
click at [709, 296] on font "Simple" at bounding box center [716, 294] width 24 height 10
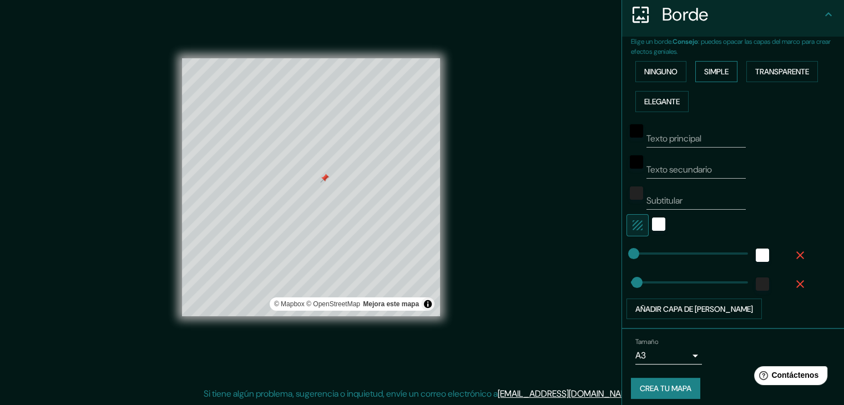
scroll to position [227, 0]
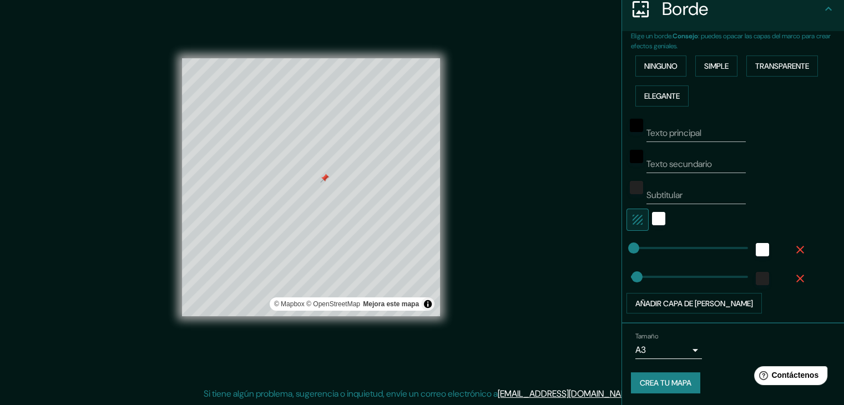
click at [668, 380] on font "Crea tu mapa" at bounding box center [666, 383] width 52 height 10
click at [735, 347] on div "Tamaño A3 a4" at bounding box center [733, 346] width 204 height 36
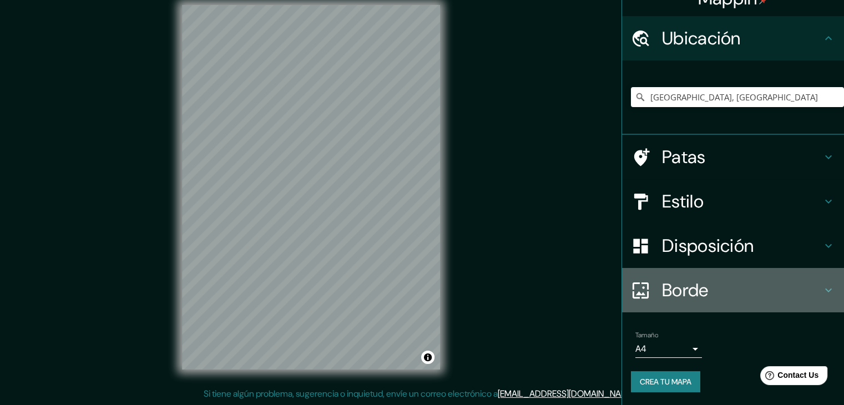
click at [726, 289] on h4 "Borde" at bounding box center [742, 290] width 160 height 22
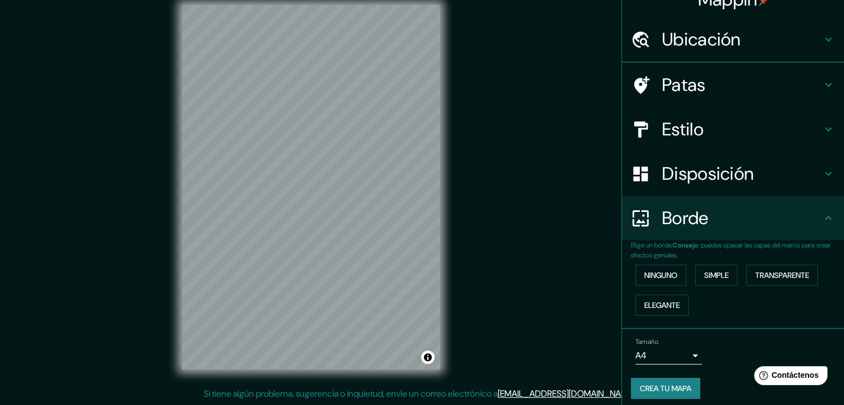
scroll to position [19, 0]
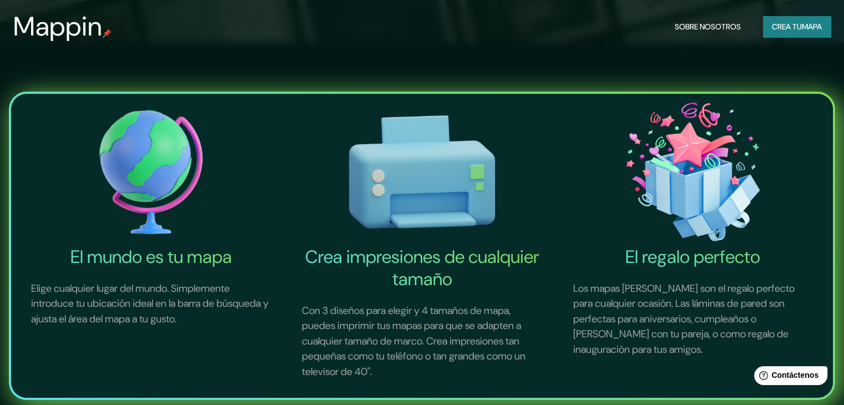
scroll to position [444, 0]
